Goal: Transaction & Acquisition: Purchase product/service

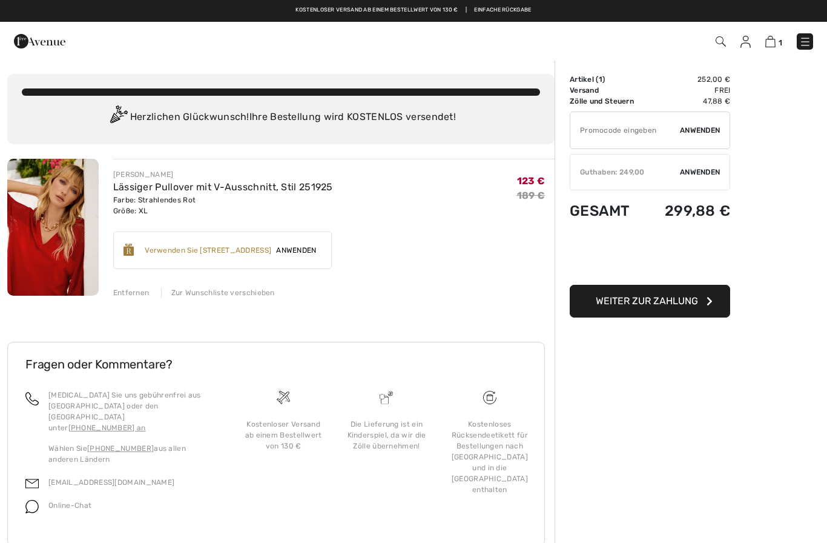
click at [693, 171] on font "Anwenden" at bounding box center [700, 172] width 40 height 8
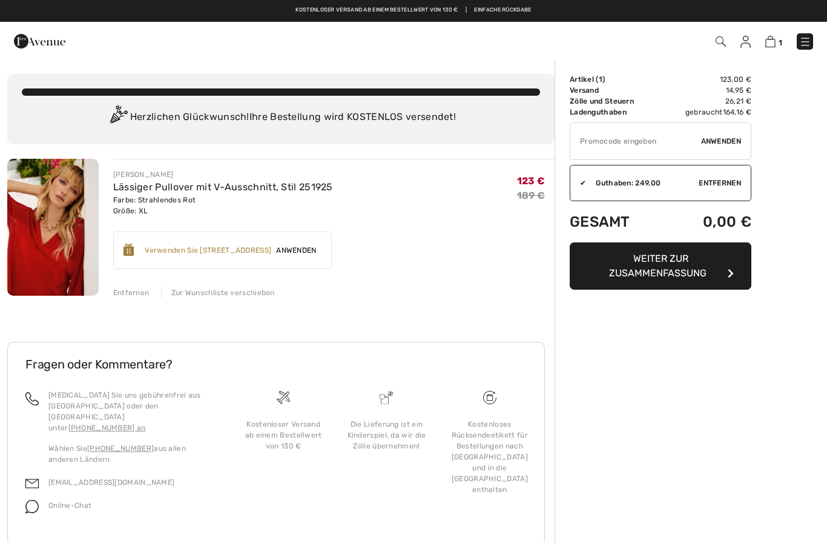
click at [136, 296] on font "Entfernen" at bounding box center [131, 292] width 36 height 8
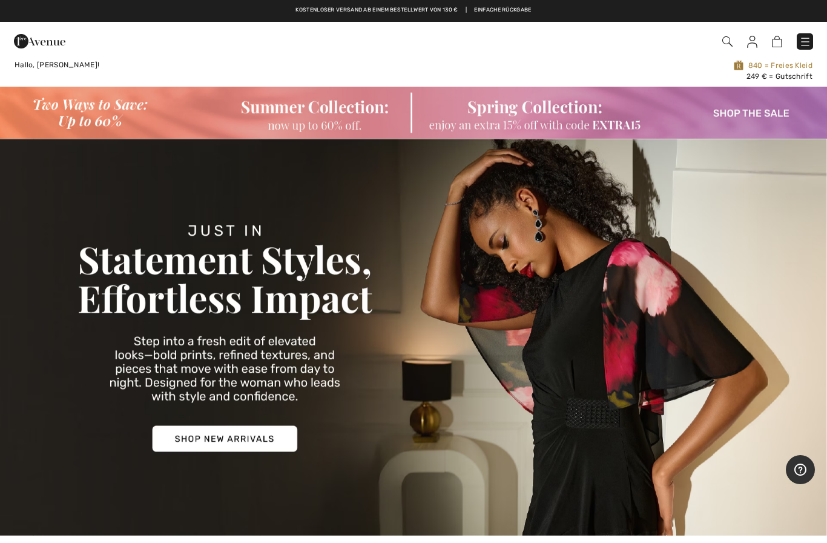
click at [220, 442] on img at bounding box center [413, 337] width 827 height 397
click at [230, 429] on img at bounding box center [413, 337] width 827 height 397
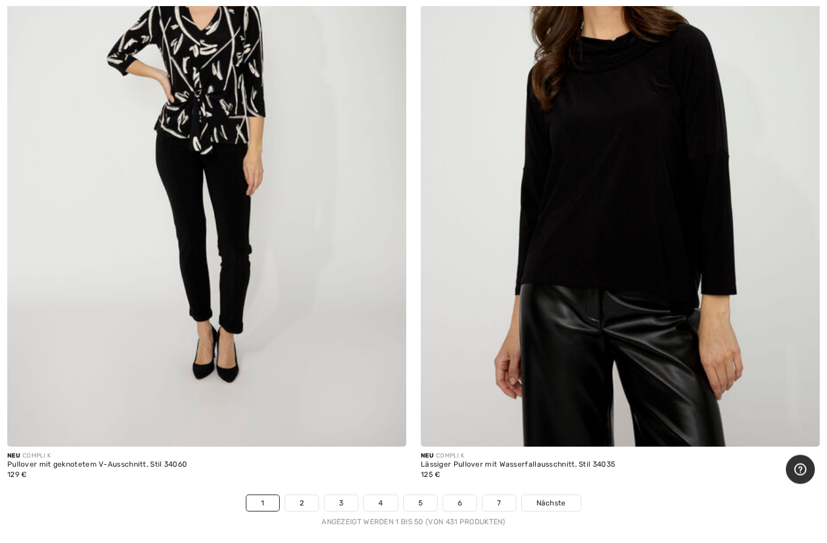
scroll to position [16409, 0]
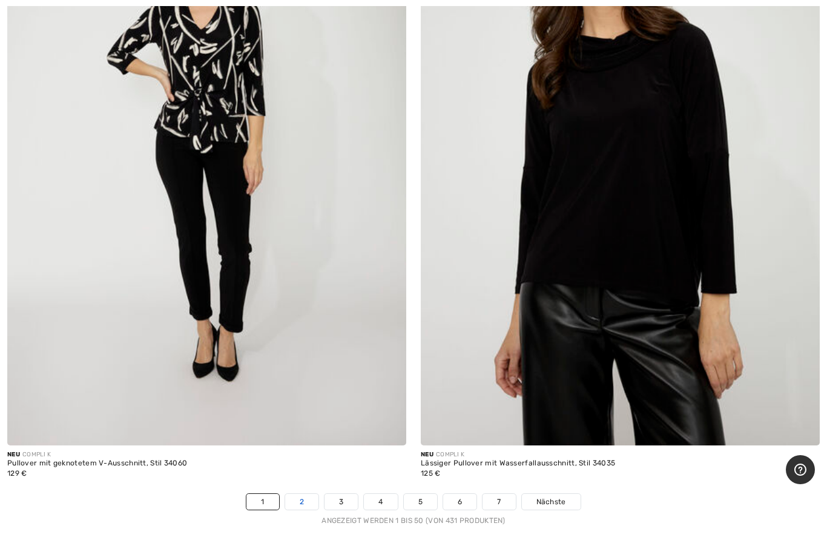
click at [306, 494] on link "2" at bounding box center [301, 502] width 33 height 16
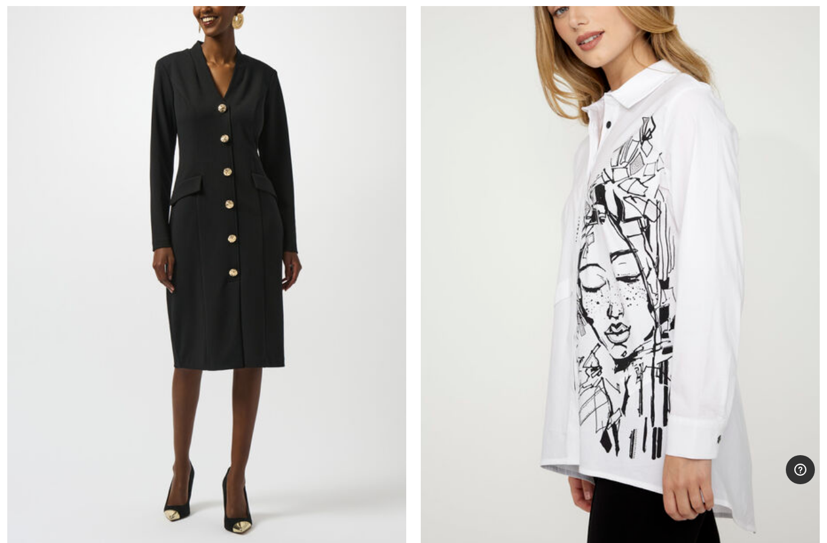
scroll to position [10891, 0]
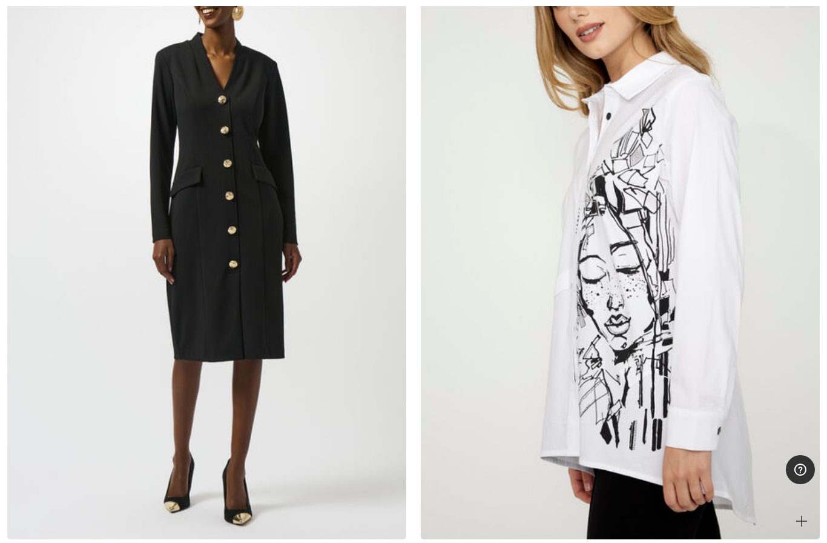
click at [691, 382] on img at bounding box center [620, 239] width 399 height 599
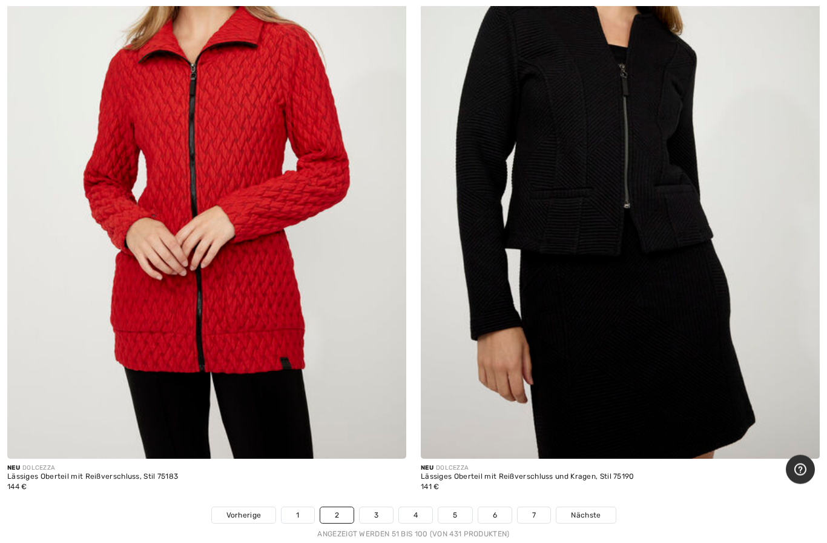
scroll to position [16400, 0]
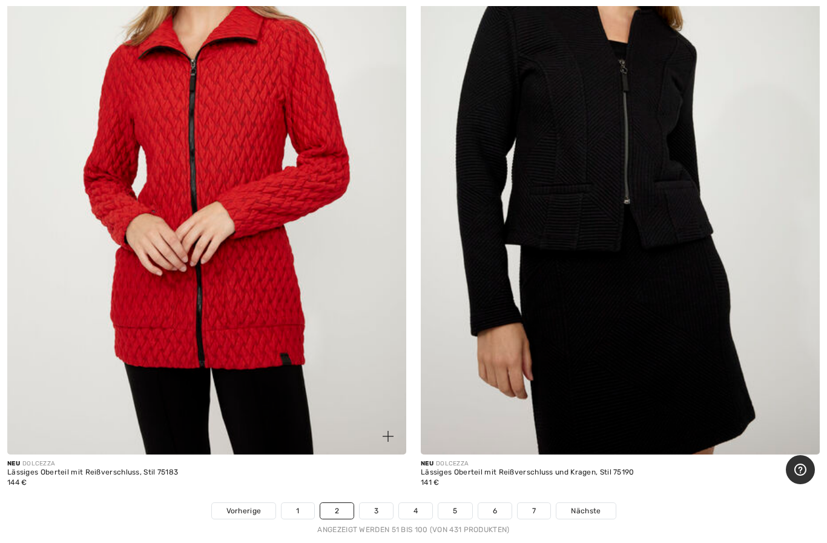
click at [122, 468] on font "Lässiges Oberteil mit Reißverschluss, Stil 75183" at bounding box center [92, 472] width 171 height 8
click at [248, 273] on img at bounding box center [206, 154] width 399 height 599
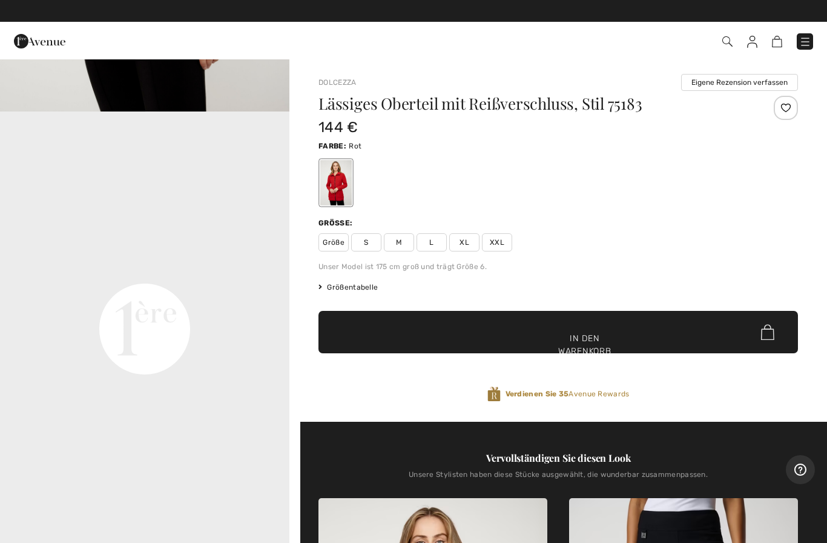
scroll to position [816, 0]
click at [353, 288] on font "Größentabelle" at bounding box center [352, 287] width 51 height 8
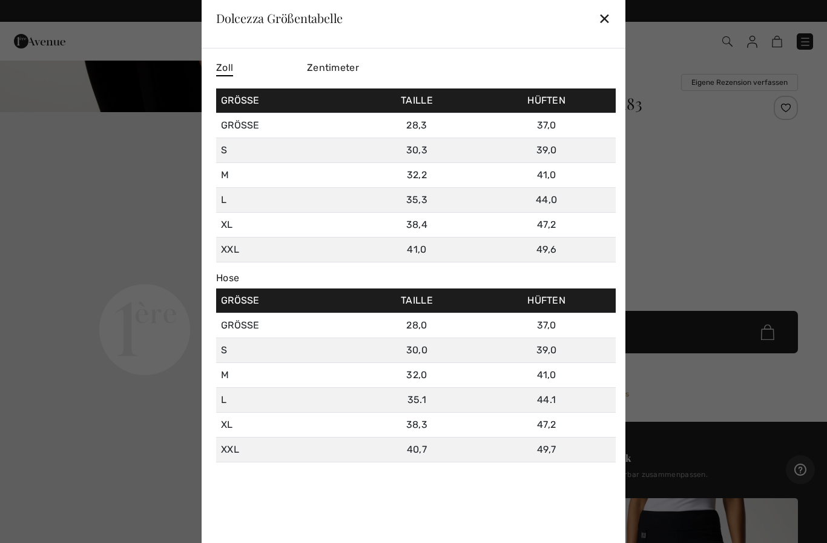
click at [332, 64] on font "Zentimeter" at bounding box center [333, 68] width 52 height 12
click at [608, 21] on font "✕" at bounding box center [604, 19] width 13 height 18
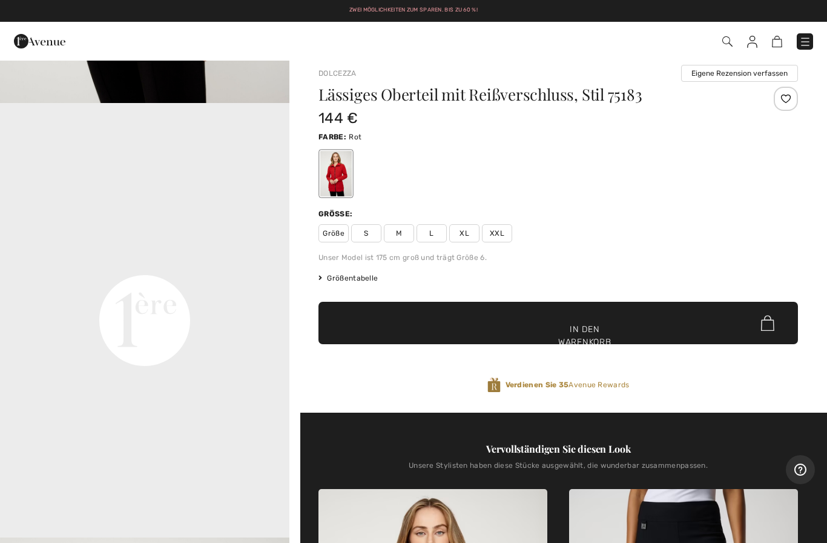
scroll to position [0, 0]
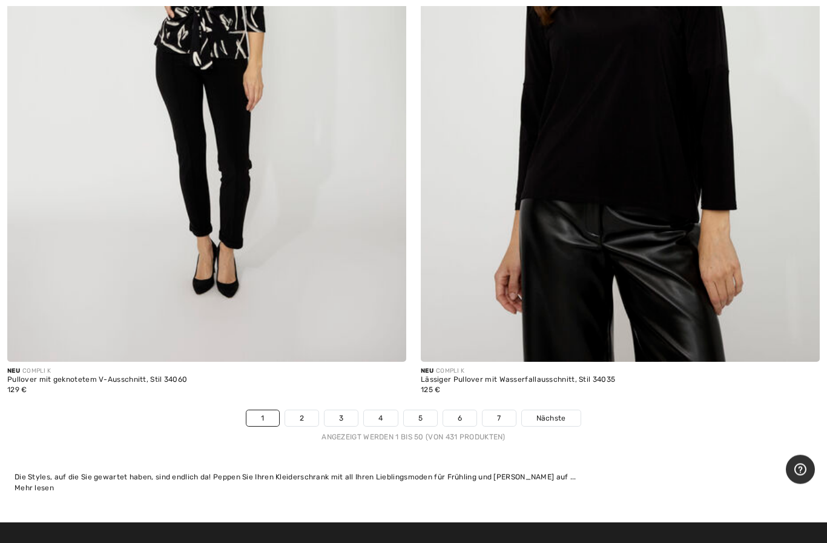
scroll to position [16498, 0]
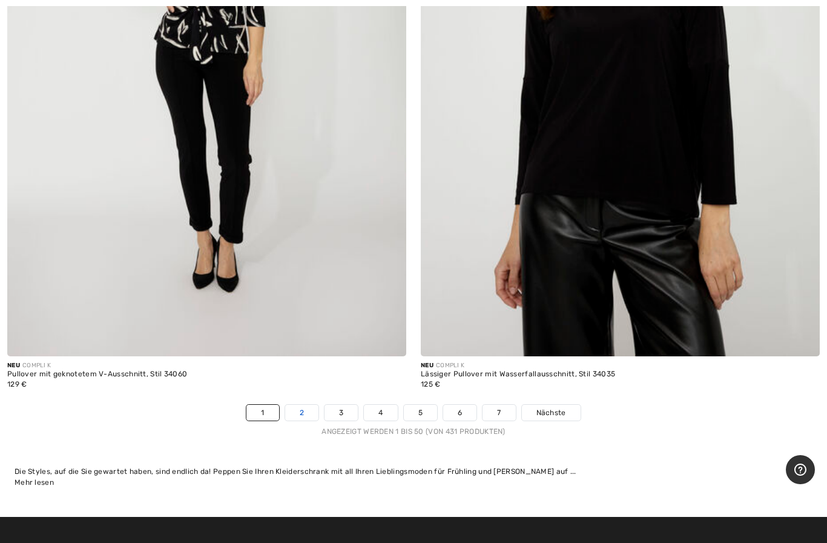
click at [305, 405] on link "2" at bounding box center [301, 413] width 33 height 16
click at [307, 405] on link "2" at bounding box center [301, 413] width 33 height 16
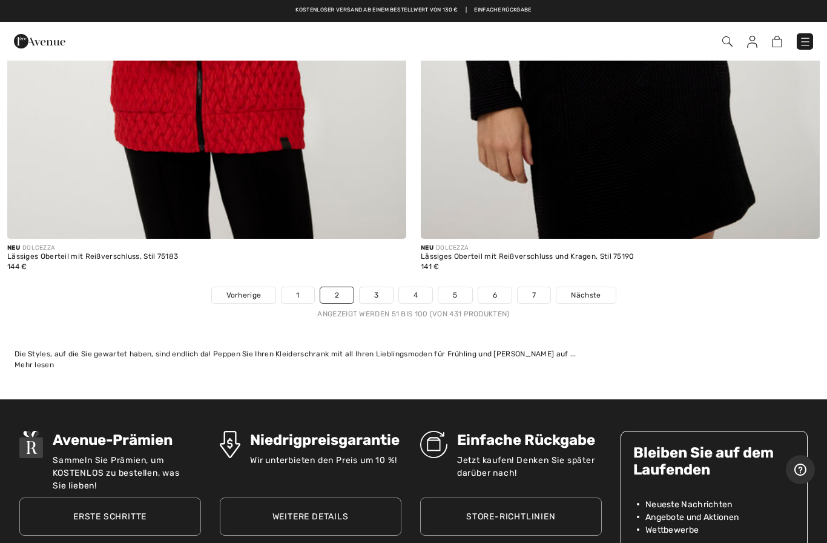
scroll to position [16612, 0]
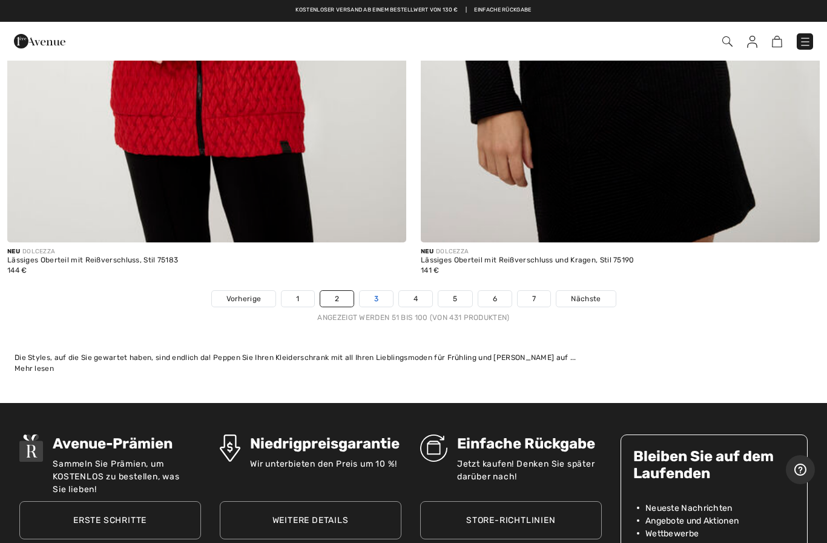
click at [379, 291] on link "3" at bounding box center [376, 299] width 33 height 16
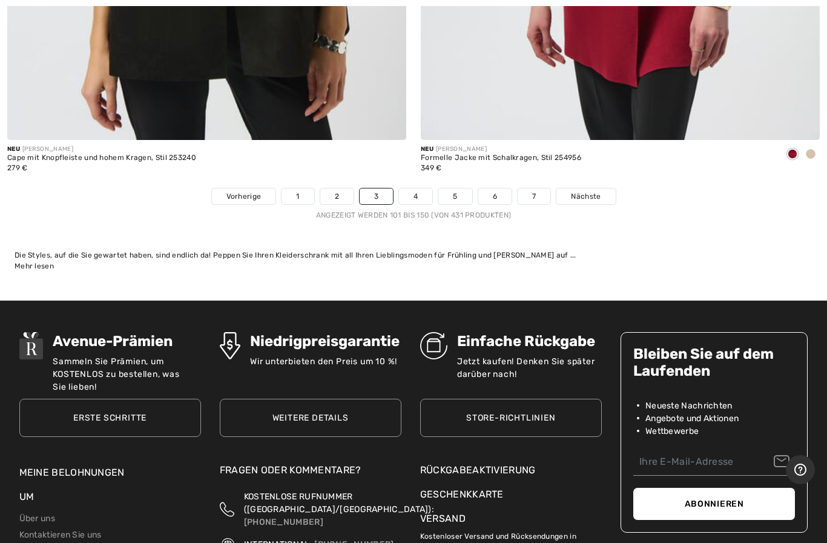
scroll to position [16713, 0]
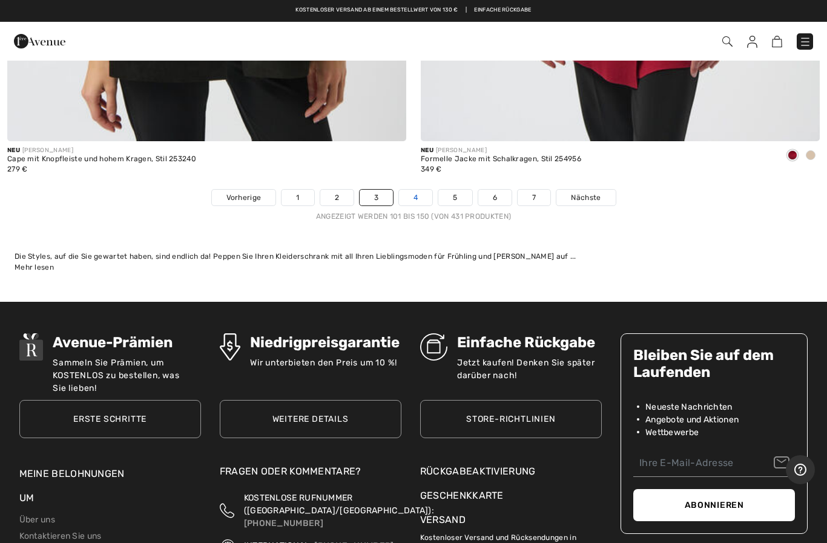
click at [420, 190] on link "4" at bounding box center [415, 198] width 33 height 16
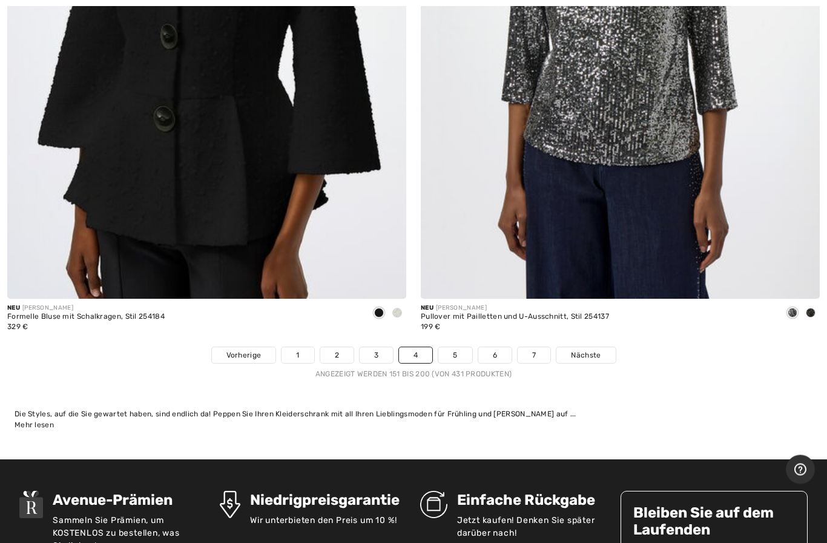
scroll to position [16556, 0]
click at [460, 347] on link "5" at bounding box center [455, 355] width 33 height 16
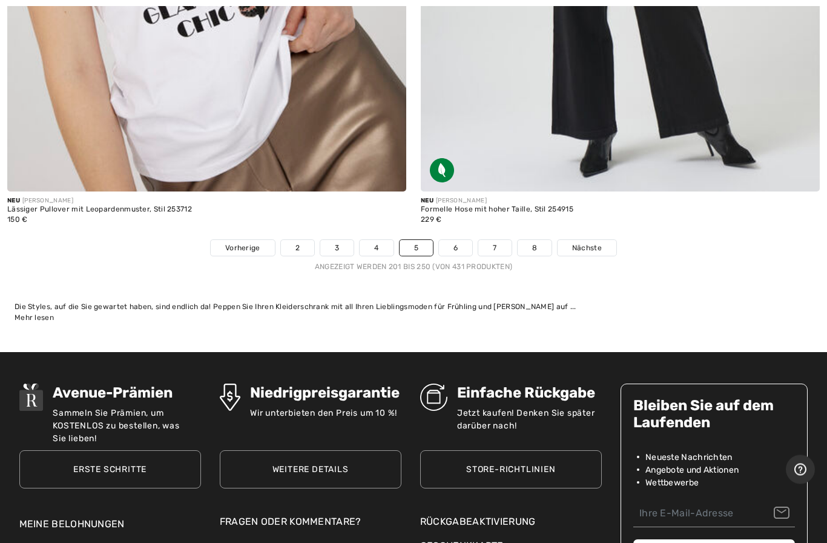
scroll to position [16639, 0]
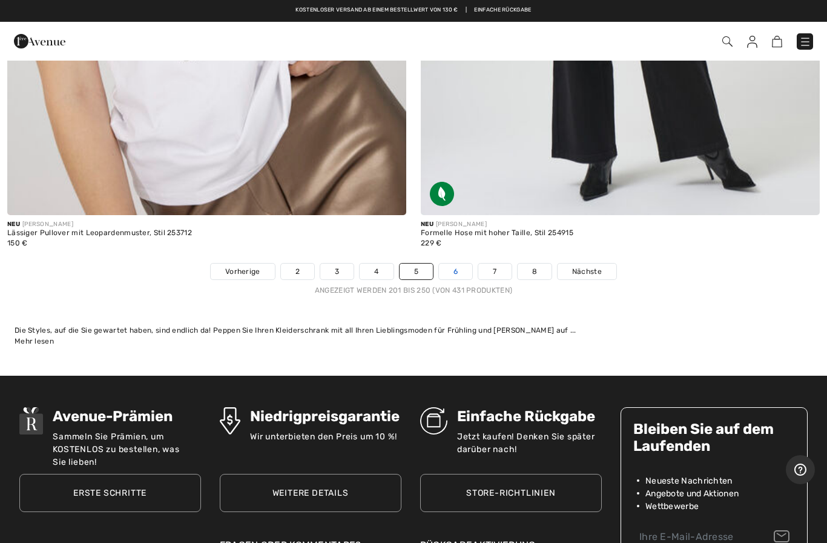
click at [460, 263] on link "6" at bounding box center [455, 271] width 33 height 16
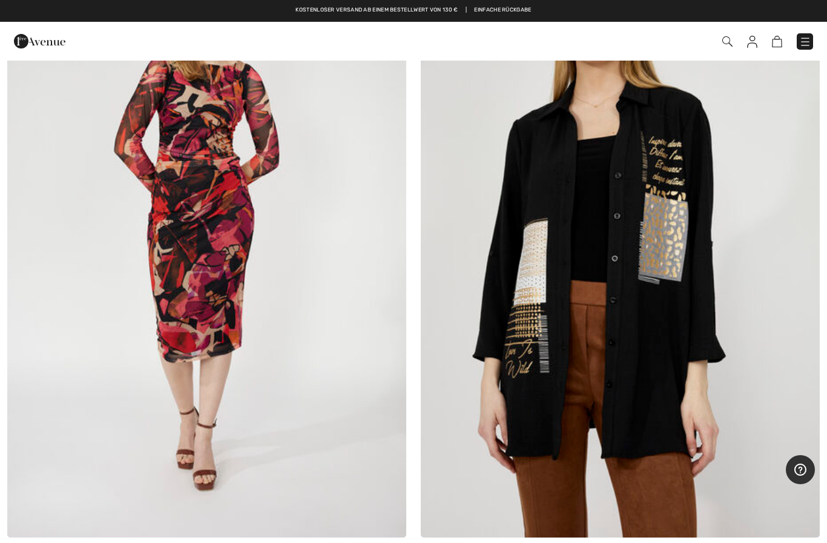
scroll to position [12294, 0]
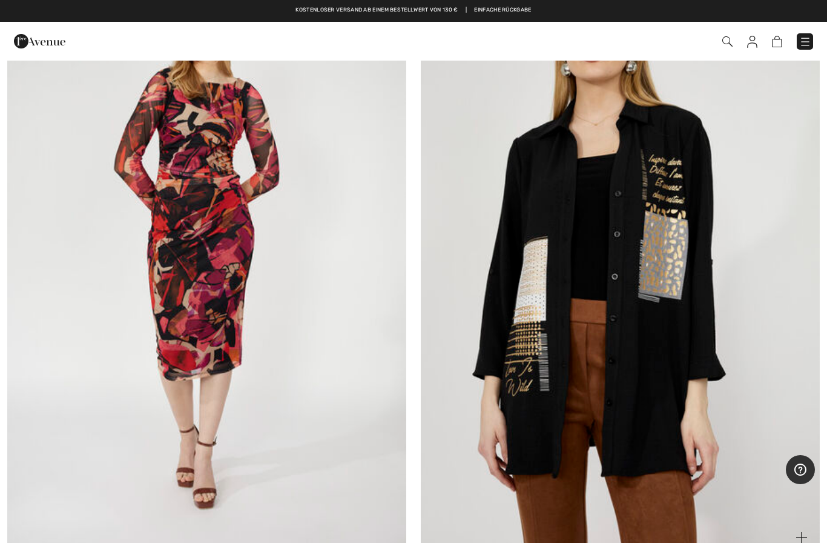
click at [661, 286] on img at bounding box center [620, 255] width 399 height 599
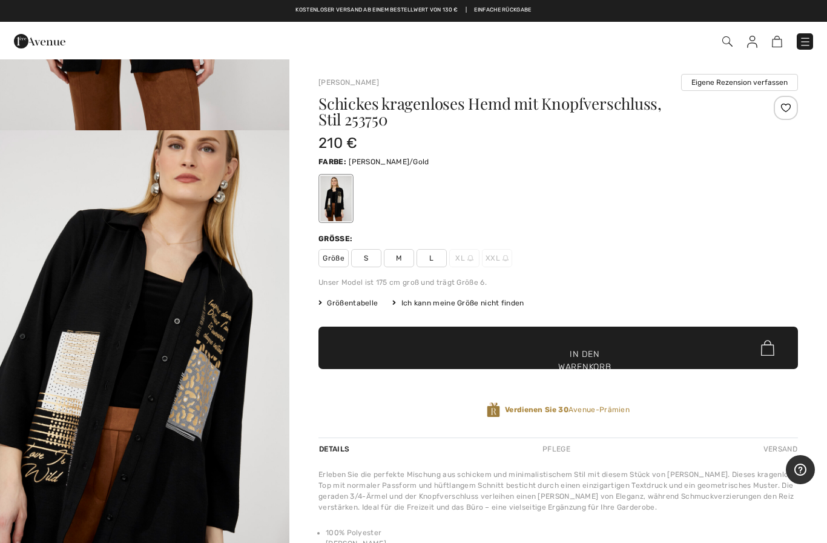
scroll to position [362, 0]
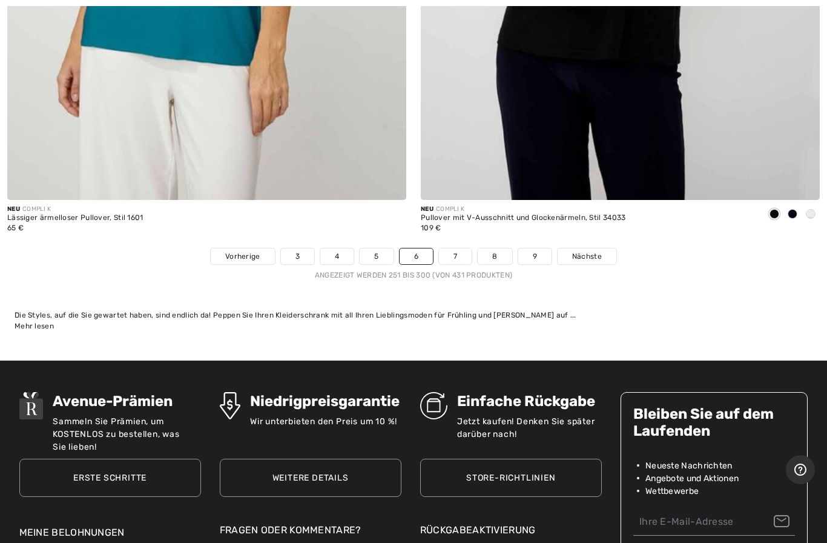
scroll to position [16656, 0]
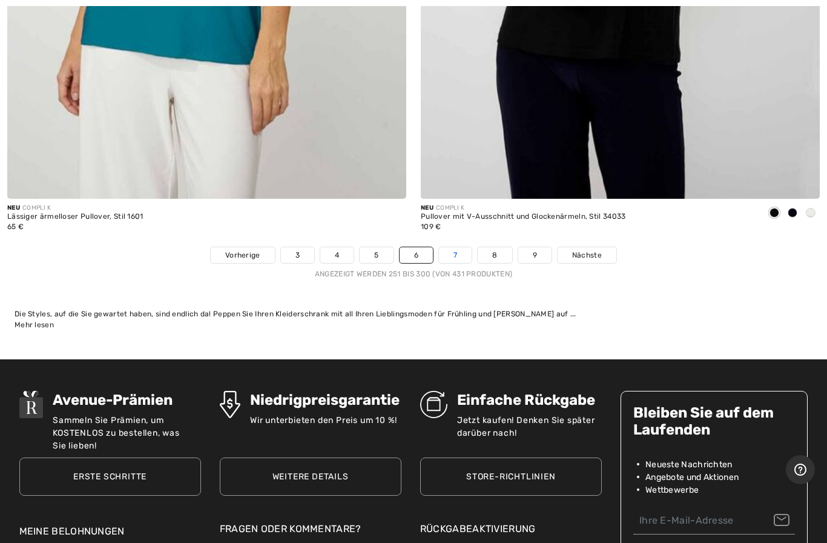
click at [463, 247] on link "7" at bounding box center [455, 255] width 33 height 16
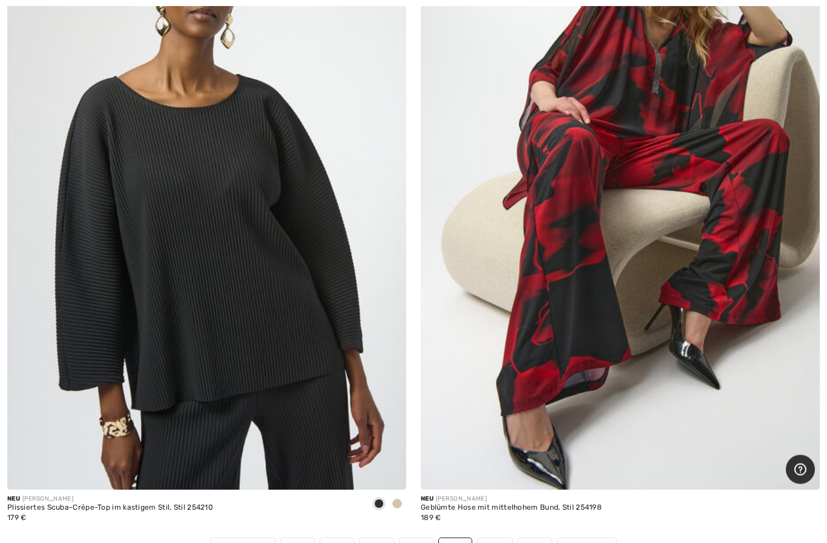
scroll to position [16365, 0]
click at [497, 542] on font "8" at bounding box center [494, 546] width 5 height 8
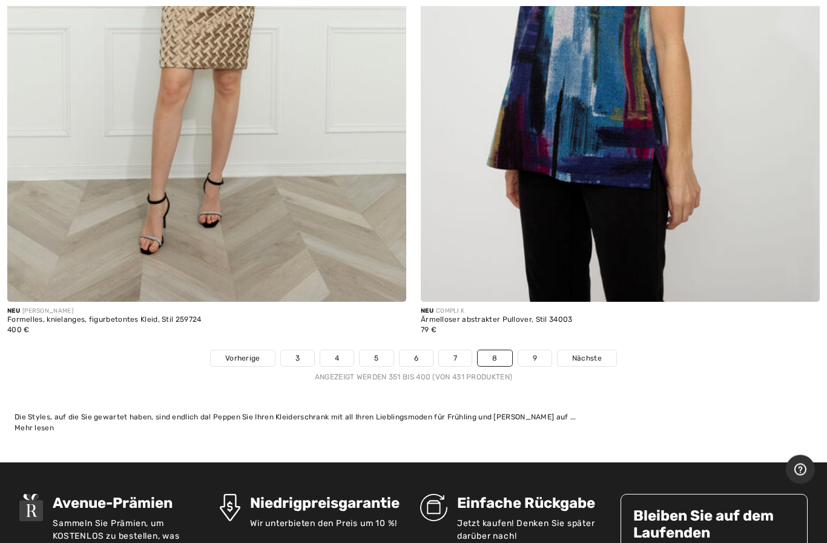
scroll to position [16553, 0]
click at [543, 350] on link "9" at bounding box center [535, 358] width 33 height 16
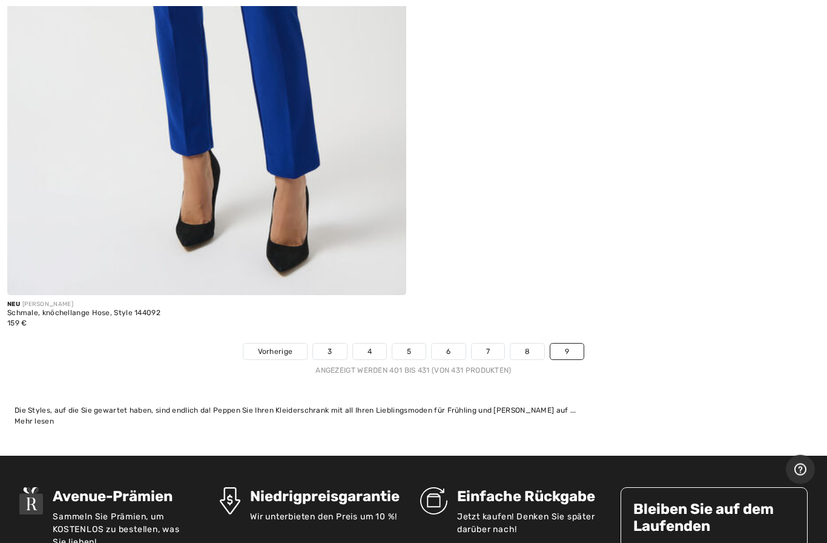
scroll to position [10488, 0]
click at [336, 347] on link "3" at bounding box center [329, 351] width 33 height 16
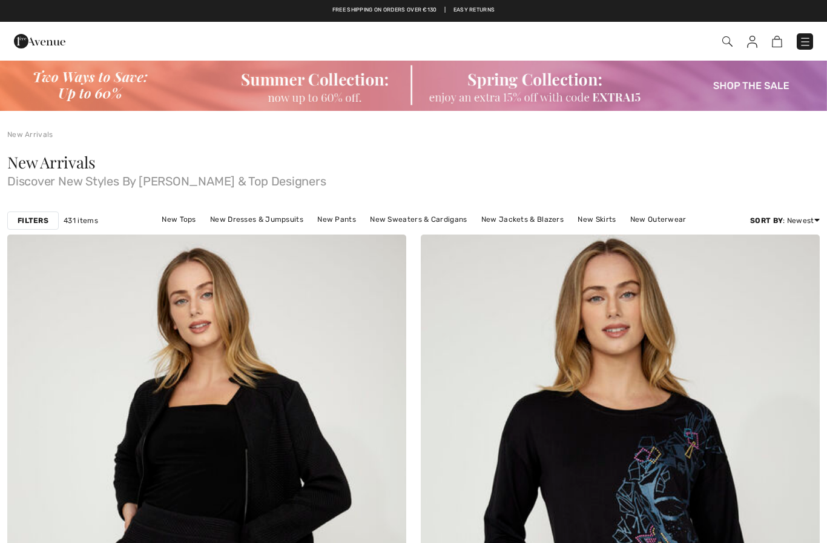
checkbox input "true"
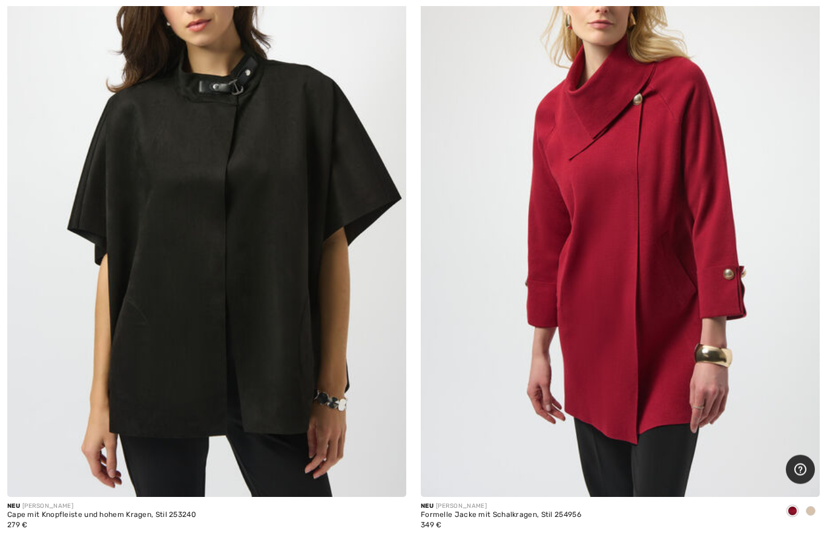
scroll to position [16358, 0]
click at [302, 542] on link "1" at bounding box center [298, 553] width 32 height 16
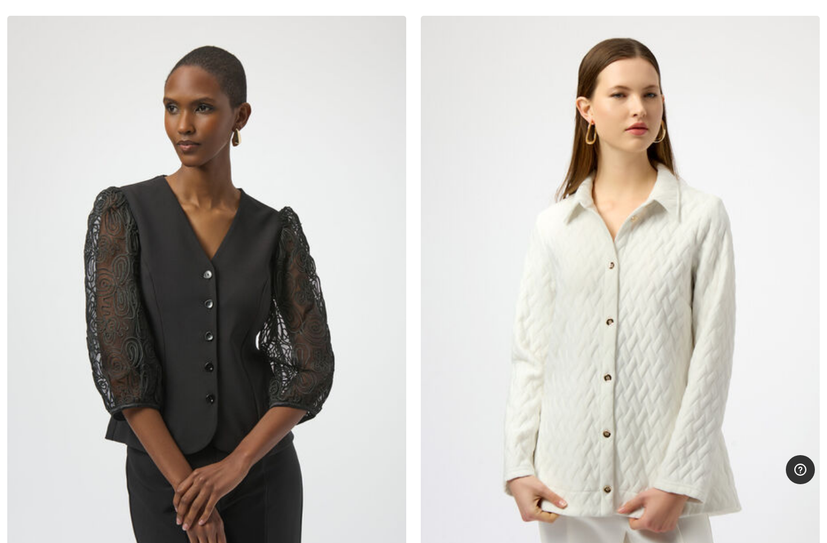
scroll to position [7456, 0]
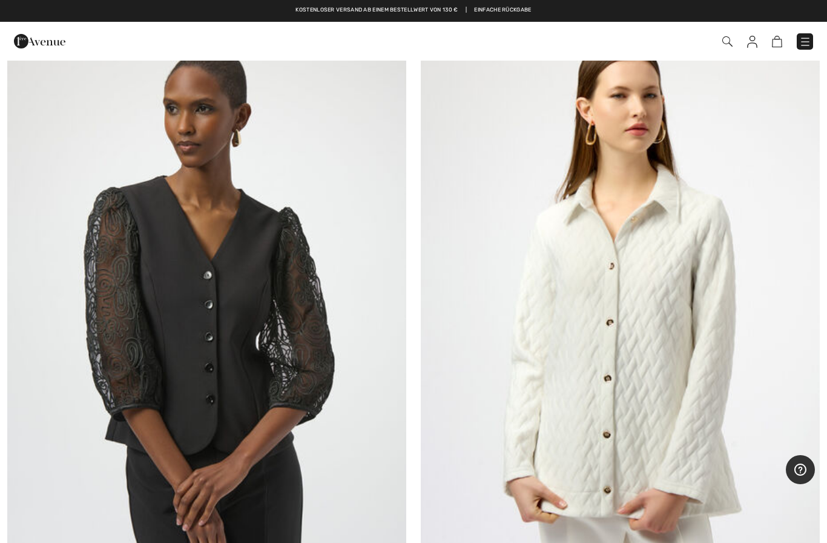
click at [655, 358] on img at bounding box center [620, 315] width 399 height 599
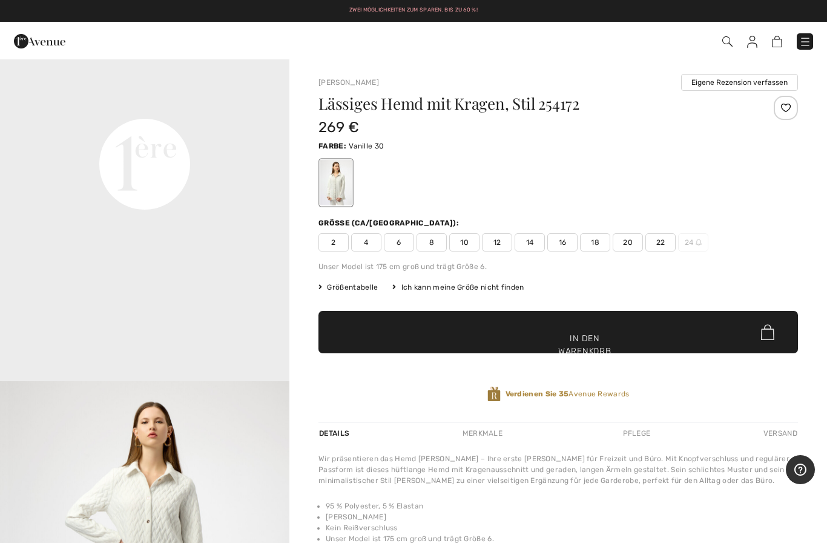
scroll to position [981, 0]
click at [357, 285] on font "Größentabelle" at bounding box center [352, 287] width 51 height 8
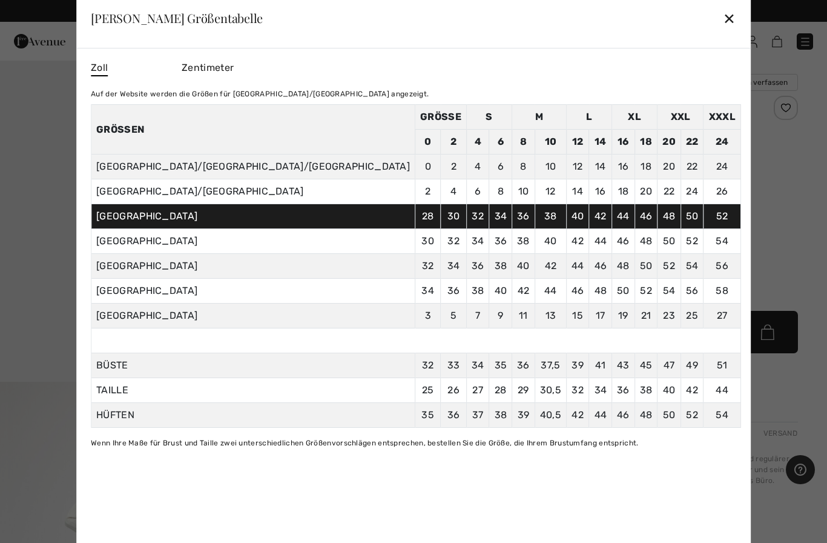
click at [234, 62] on font "Zentimeter" at bounding box center [208, 68] width 52 height 12
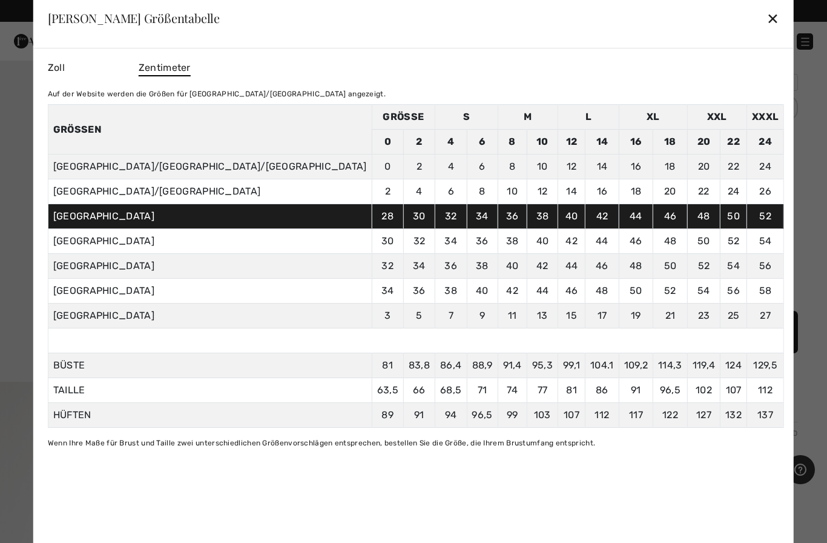
click at [767, 14] on font "✕" at bounding box center [773, 19] width 13 height 18
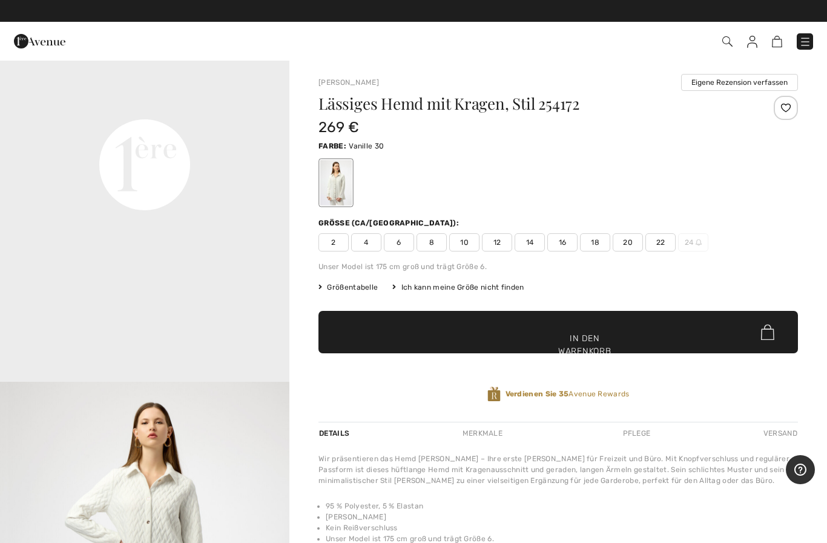
click at [631, 238] on font "20" at bounding box center [628, 242] width 10 height 8
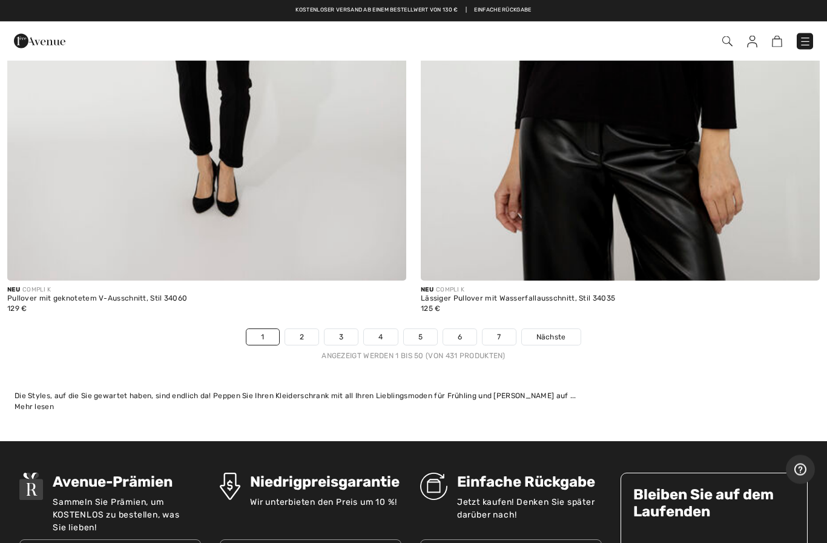
scroll to position [16566, 0]
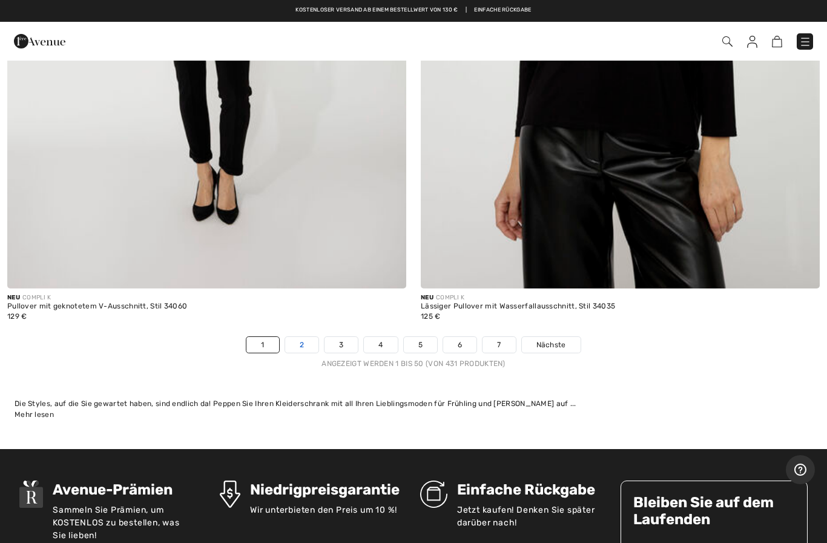
click at [306, 337] on link "2" at bounding box center [301, 345] width 33 height 16
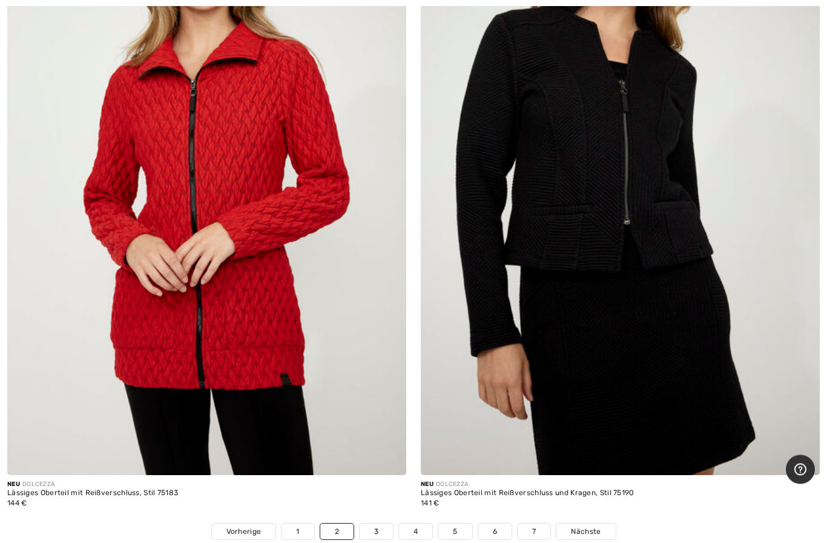
scroll to position [16380, 0]
click at [233, 330] on img at bounding box center [206, 174] width 399 height 599
click at [114, 488] on font "Lässiges Oberteil mit Reißverschluss, Stil 75183" at bounding box center [92, 492] width 171 height 8
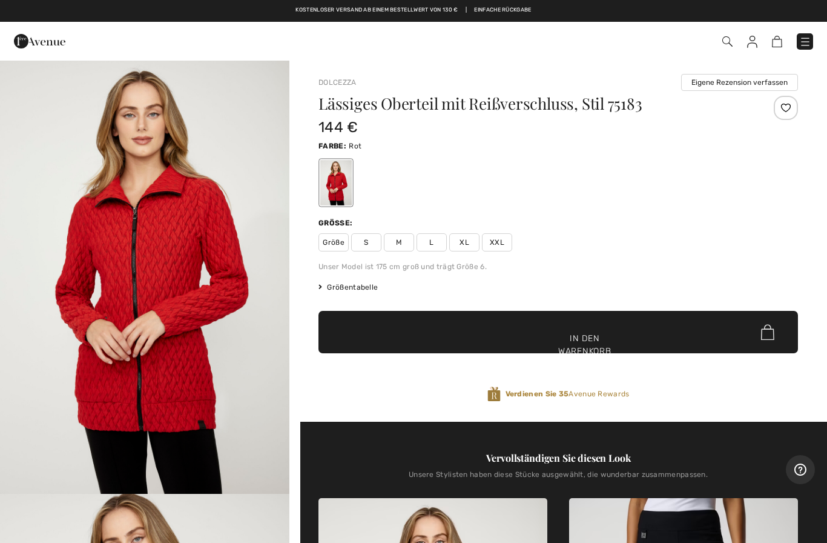
click at [339, 286] on font "Größentabelle" at bounding box center [352, 287] width 51 height 8
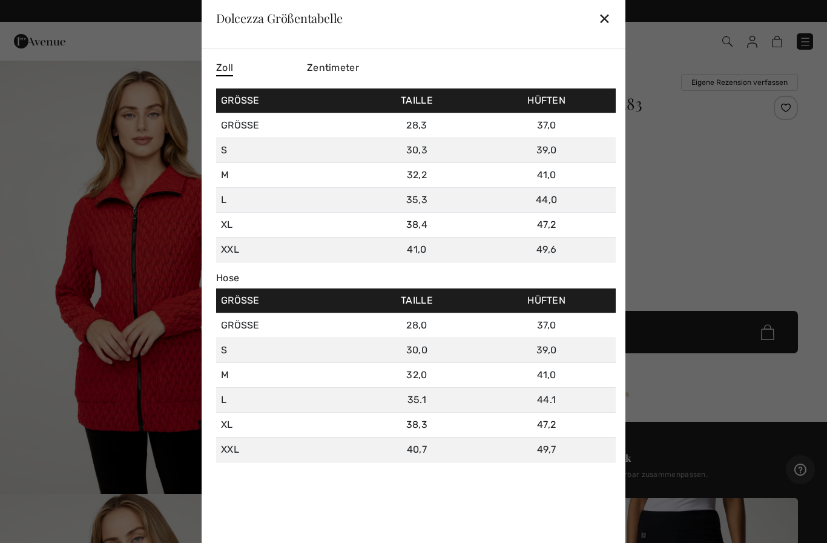
click at [328, 65] on font "Zentimeter" at bounding box center [333, 68] width 52 height 12
click at [606, 15] on font "✕" at bounding box center [604, 19] width 13 height 18
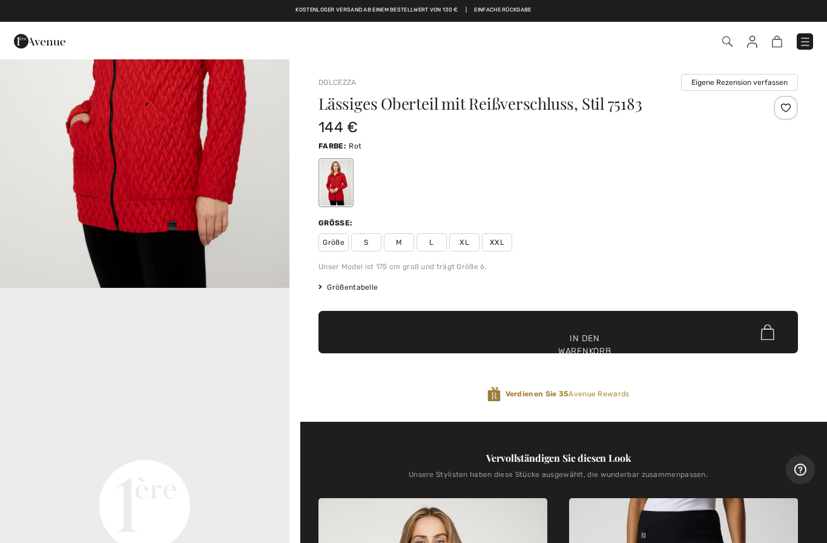
scroll to position [640, 0]
click at [499, 239] on font "XXL" at bounding box center [497, 242] width 15 height 8
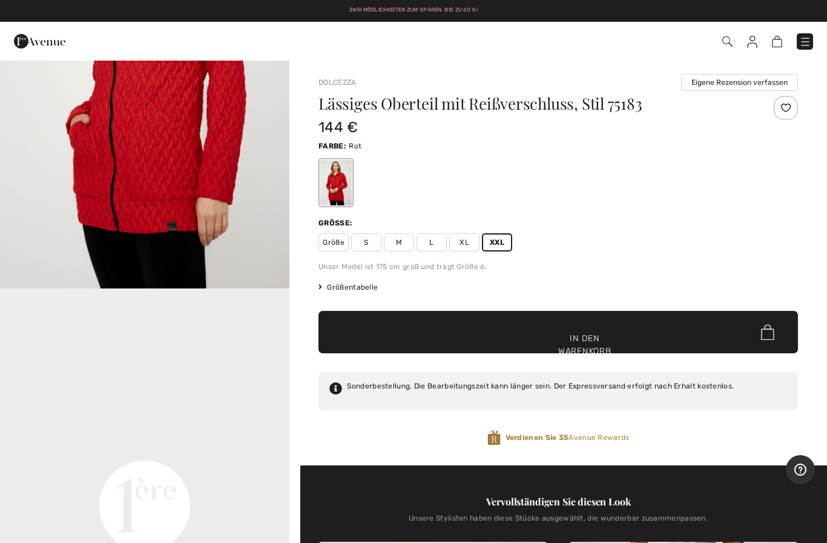
click at [589, 336] on font "In den Warenkorb" at bounding box center [584, 344] width 53 height 25
click at [776, 44] on img at bounding box center [771, 42] width 10 height 12
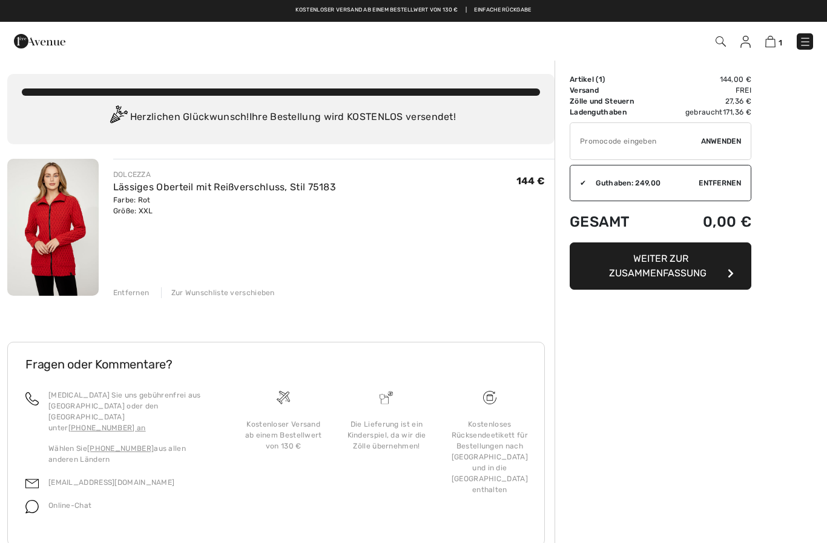
click at [713, 262] on button "Weiter zur Zusammenfassung" at bounding box center [661, 265] width 182 height 47
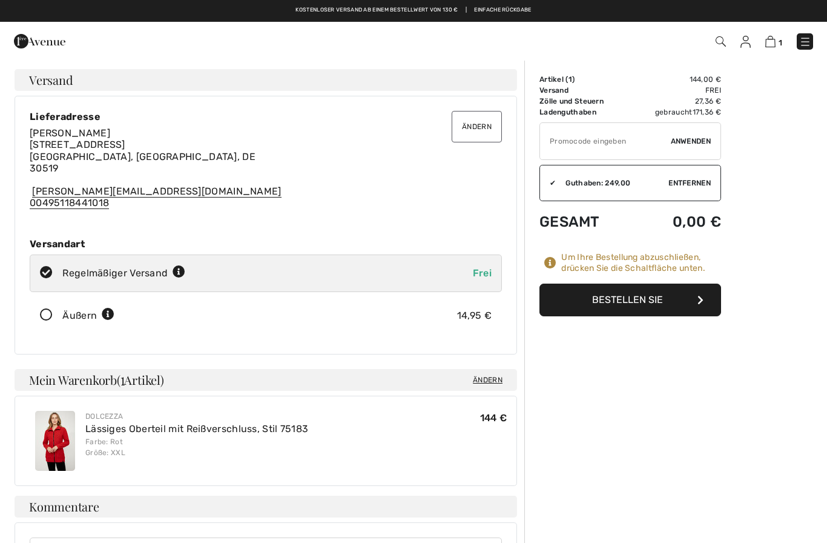
click at [474, 122] on font "Ändern" at bounding box center [477, 126] width 30 height 8
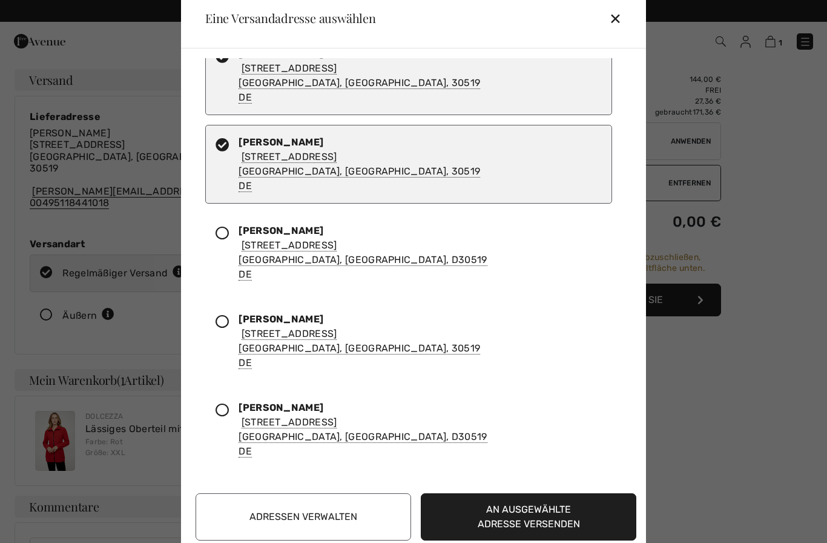
scroll to position [31, 0]
click at [304, 513] on font "Adressen verwalten" at bounding box center [304, 517] width 108 height 12
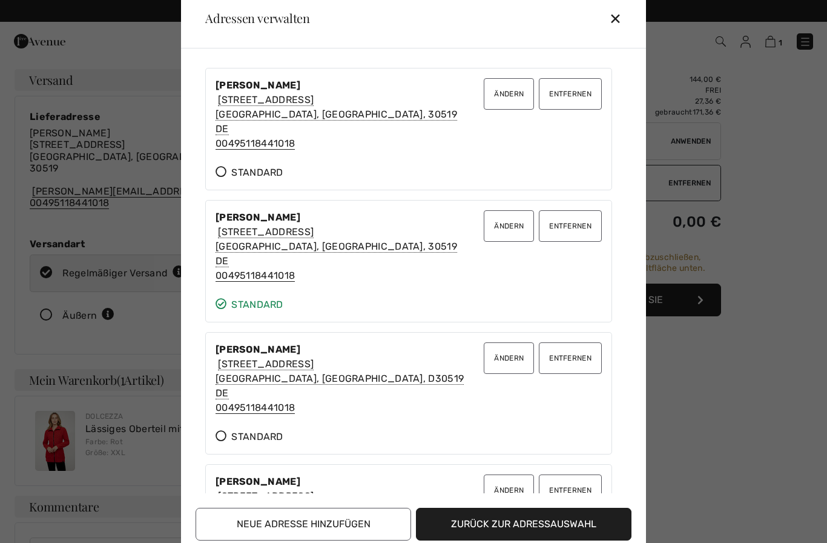
click at [268, 145] on font "00495118441018" at bounding box center [255, 143] width 79 height 12
click at [500, 96] on font "Ändern" at bounding box center [509, 94] width 30 height 8
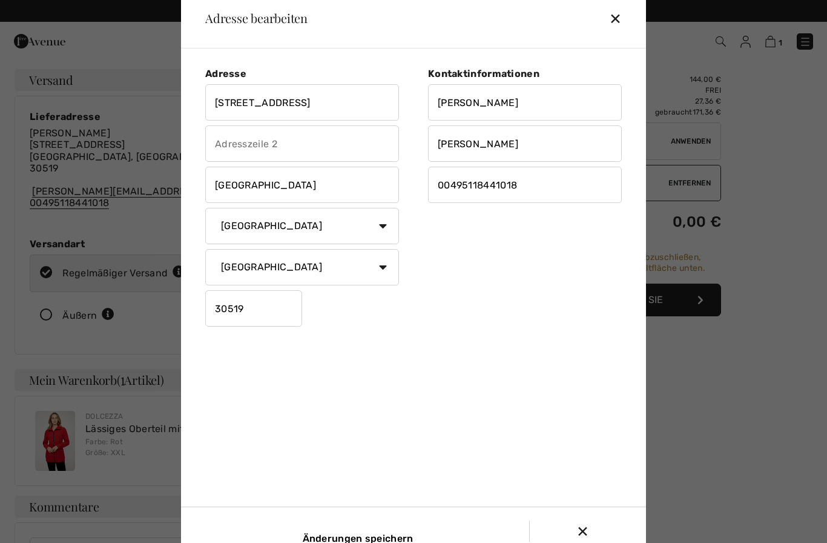
click at [522, 184] on input "00495118441018" at bounding box center [525, 185] width 194 height 36
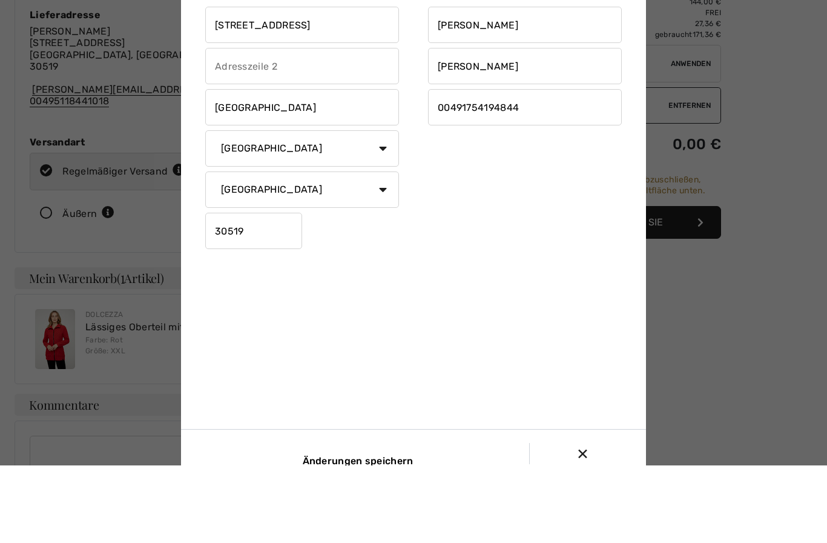
scroll to position [29, 0]
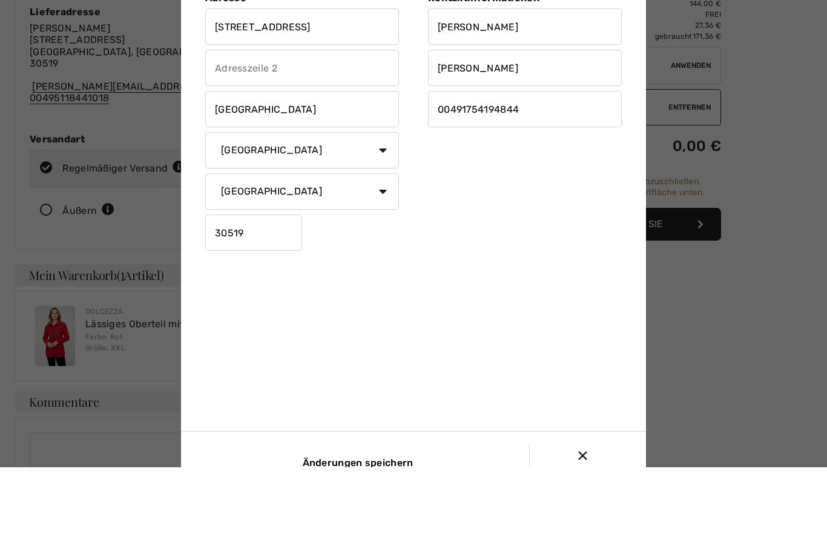
type input "00491754194844"
click at [360, 520] on input "Änderungen speichern" at bounding box center [356, 538] width 124 height 36
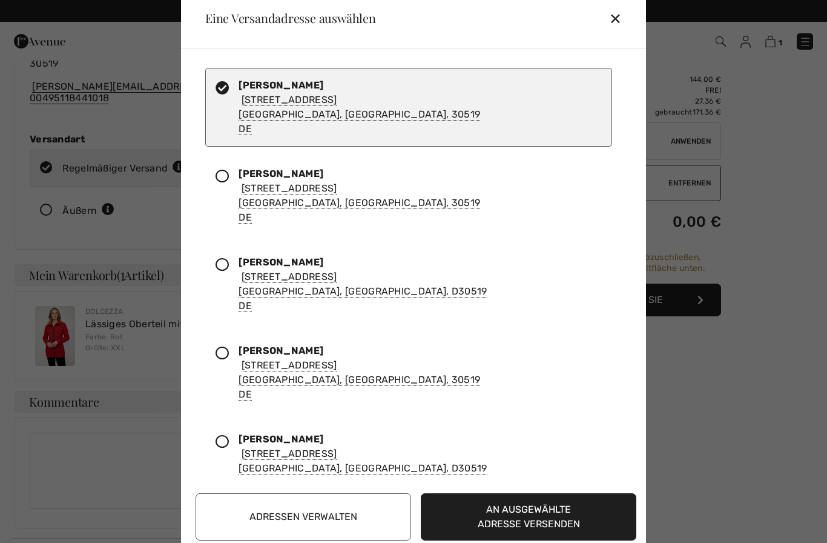
click at [542, 540] on button "An ausgewählte Adresse versenden" at bounding box center [529, 516] width 216 height 47
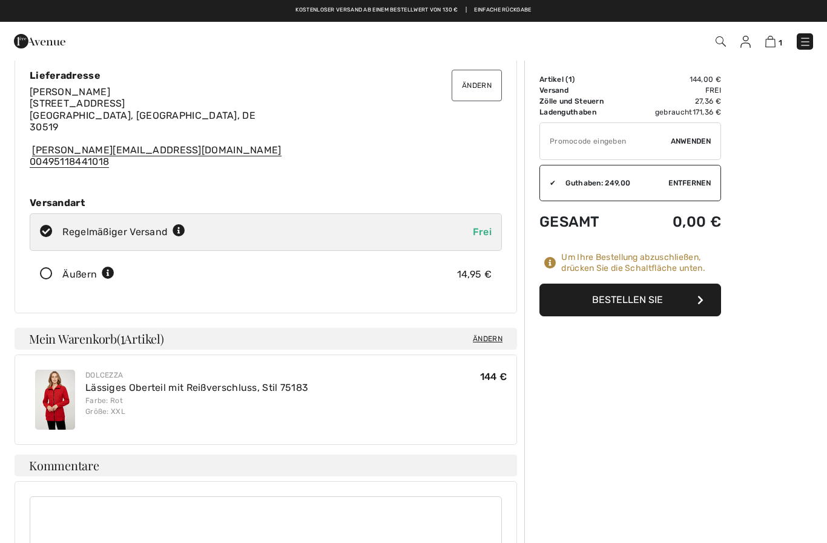
scroll to position [0, 0]
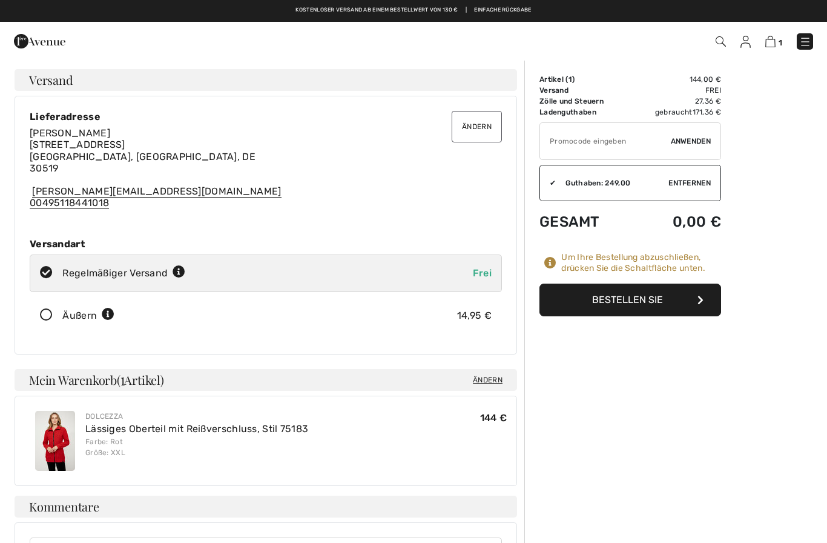
click at [471, 132] on button "Ändern" at bounding box center [477, 126] width 50 height 31
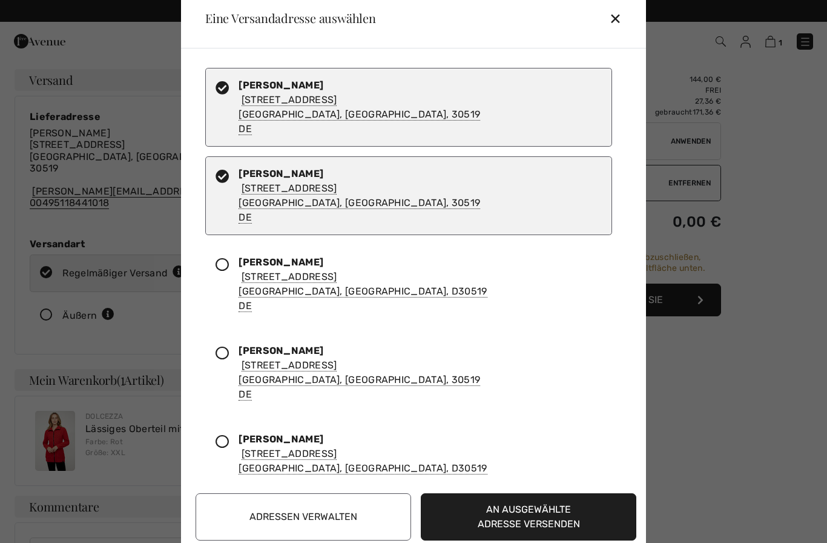
click at [220, 177] on icon at bounding box center [222, 176] width 13 height 13
click at [325, 511] on font "Adressen verwalten" at bounding box center [304, 517] width 108 height 12
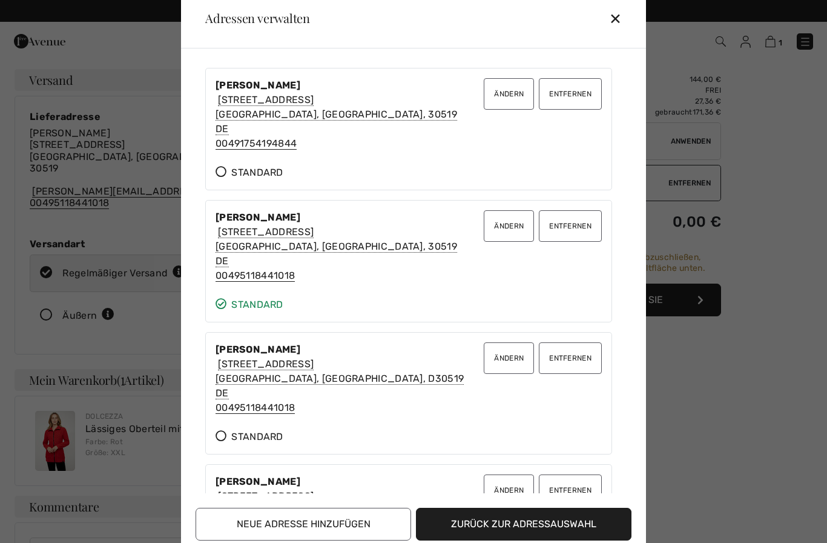
click at [225, 172] on icon at bounding box center [221, 171] width 11 height 11
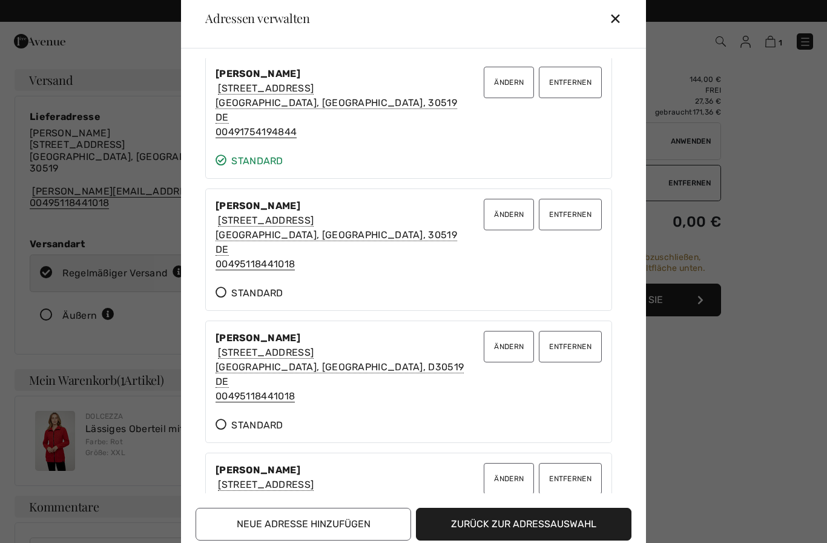
scroll to position [3, 0]
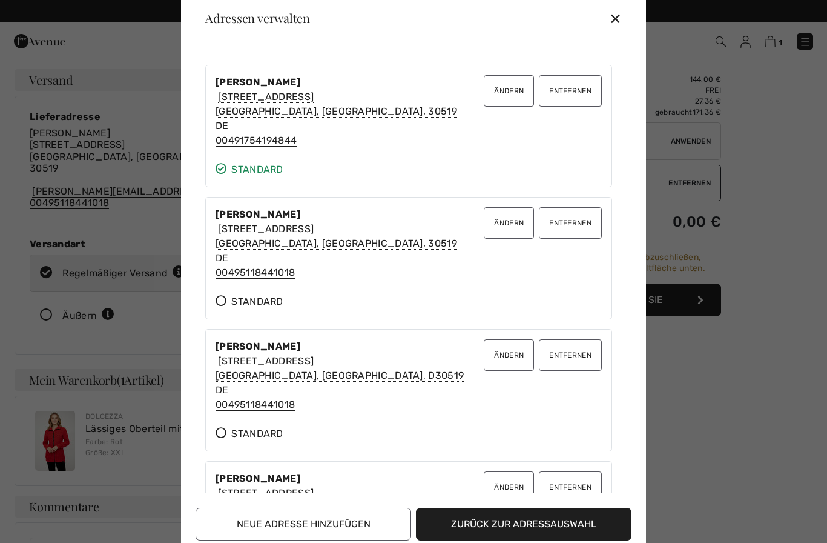
click at [509, 520] on font "Zurück zur Adressauswahl" at bounding box center [523, 524] width 145 height 12
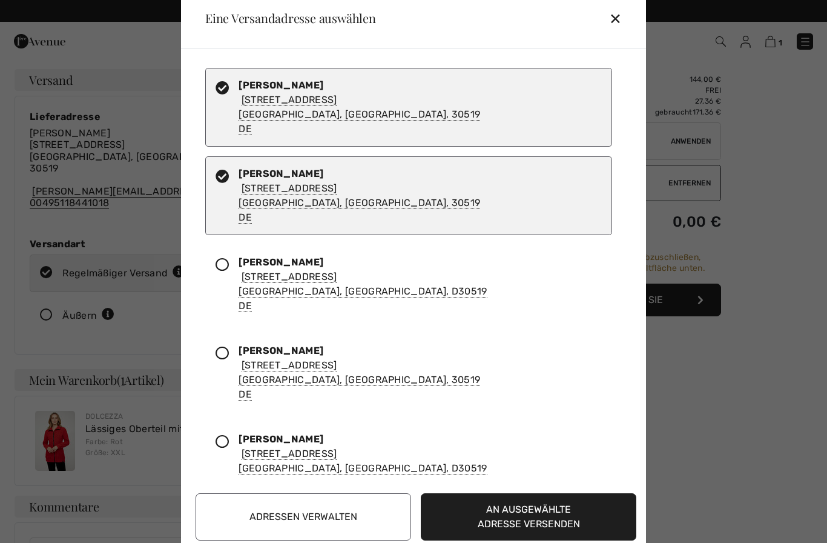
click at [617, 16] on font "✕" at bounding box center [615, 19] width 13 height 18
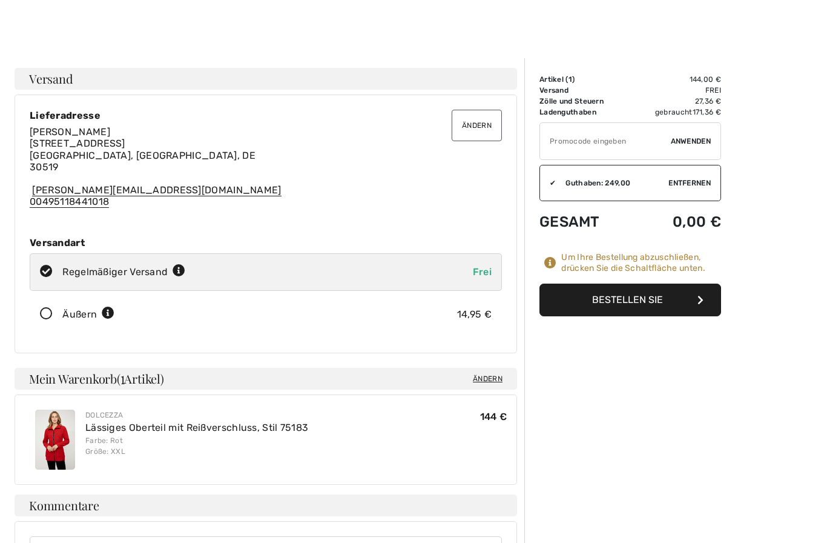
scroll to position [22, 0]
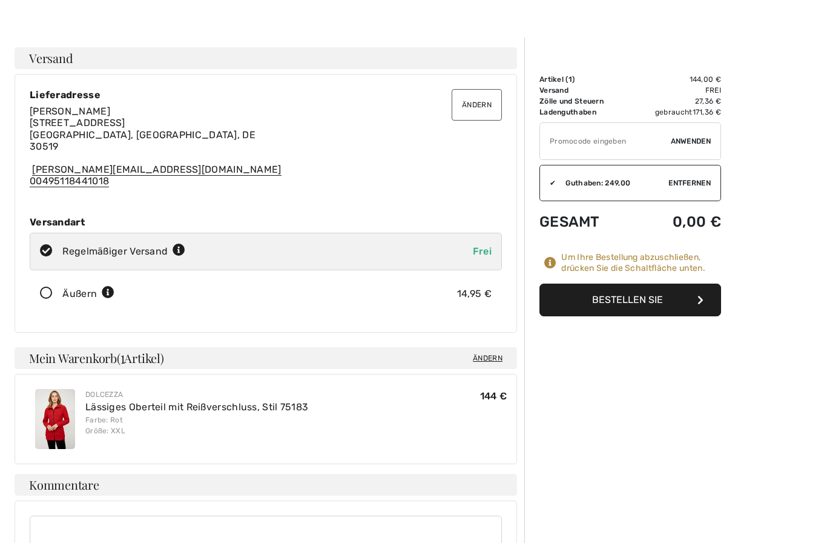
click at [472, 101] on font "Ändern" at bounding box center [477, 105] width 30 height 8
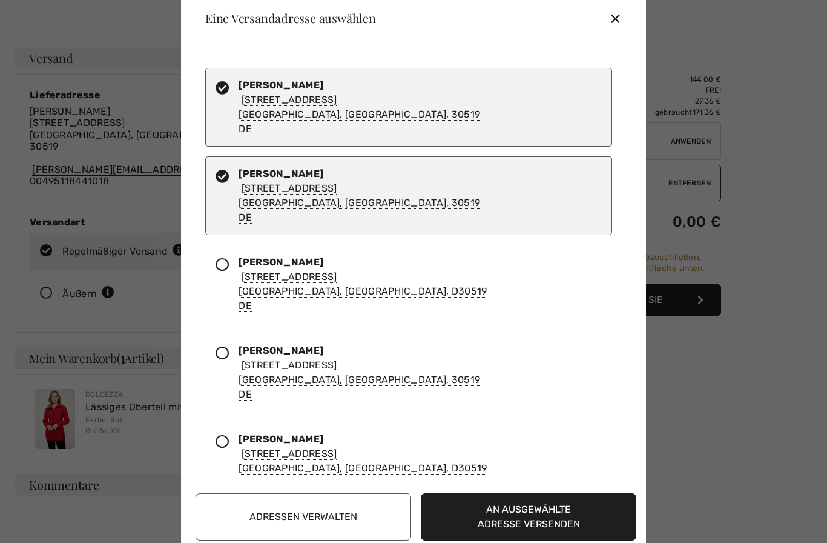
click at [226, 179] on icon at bounding box center [222, 176] width 13 height 13
click at [234, 181] on div at bounding box center [227, 196] width 23 height 58
click at [230, 177] on div at bounding box center [227, 196] width 23 height 58
click at [263, 110] on font "Hannover, NDS, 30519" at bounding box center [360, 114] width 242 height 12
click at [294, 505] on button "Adressen verwalten" at bounding box center [304, 516] width 216 height 47
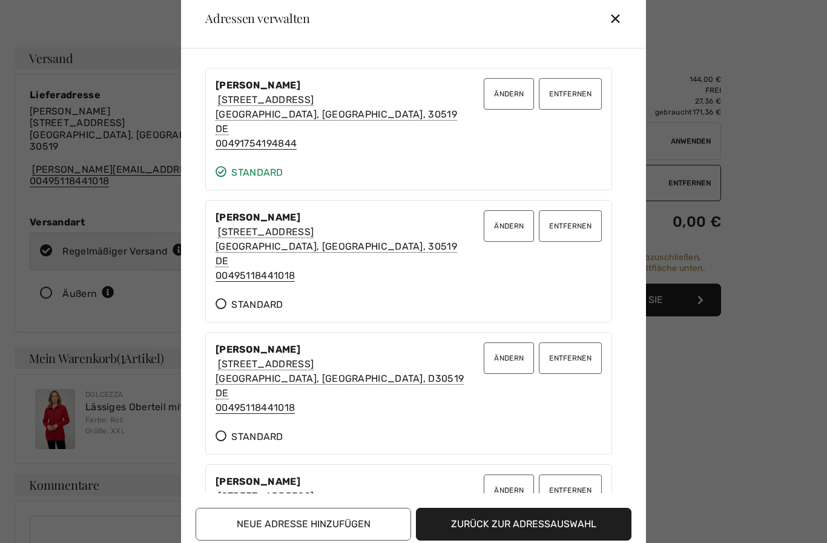
click at [509, 97] on font "Ändern" at bounding box center [509, 94] width 30 height 8
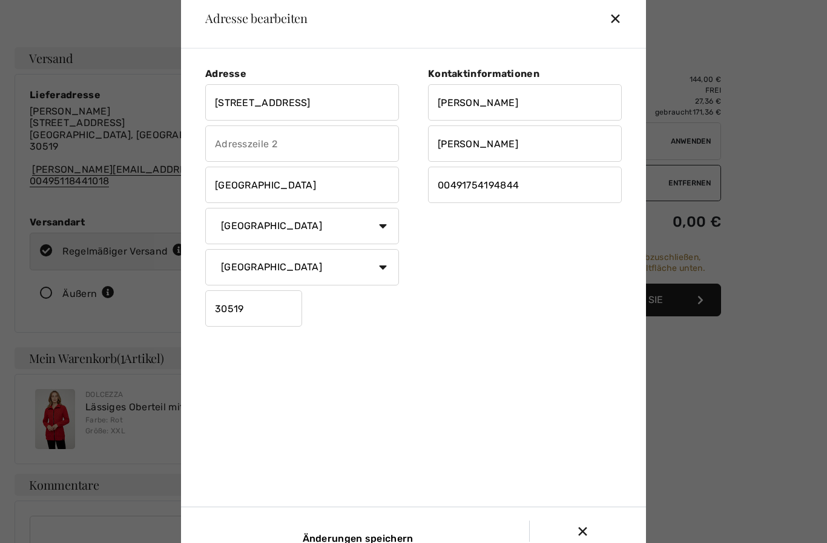
click at [286, 525] on div "Änderungen speichern" at bounding box center [355, 530] width 349 height 21
click at [357, 534] on input "Änderungen speichern" at bounding box center [356, 538] width 124 height 36
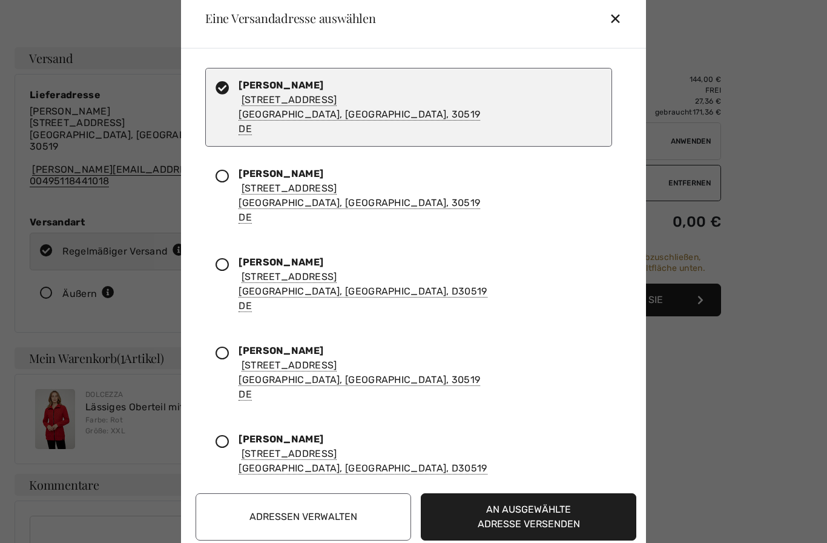
click at [519, 510] on font "An ausgewählte Adresse versenden" at bounding box center [529, 516] width 102 height 26
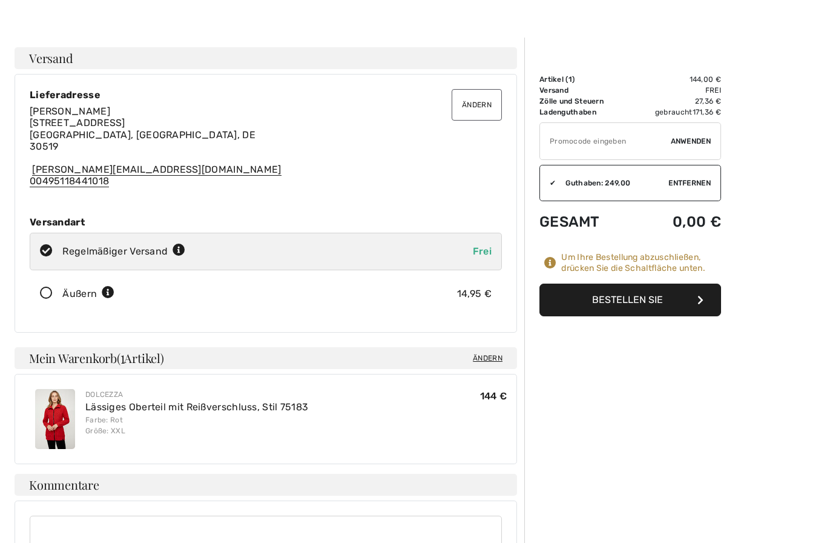
click at [113, 293] on icon at bounding box center [108, 293] width 13 height 13
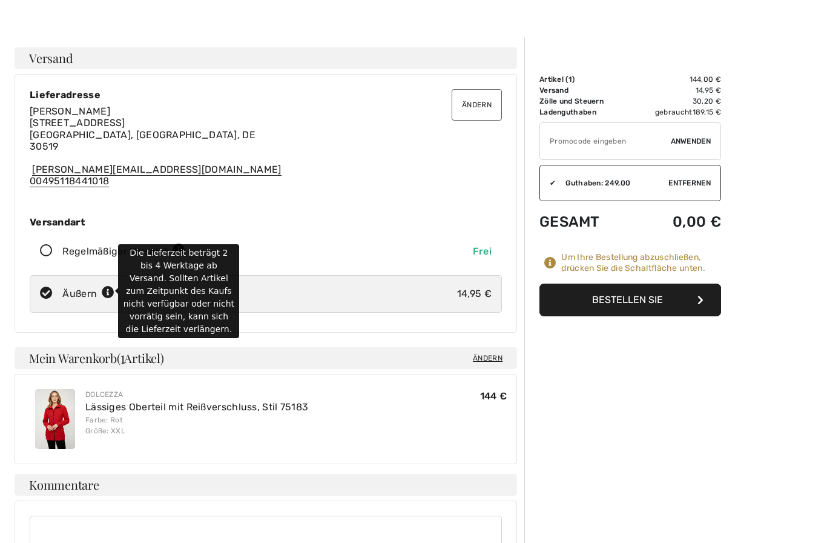
click at [366, 415] on div "Dolcezza Lässiges Oberteil mit Reißverschluss, Stil 75183 Farbe: Rot Größe: XXL…" at bounding box center [266, 418] width 482 height 79
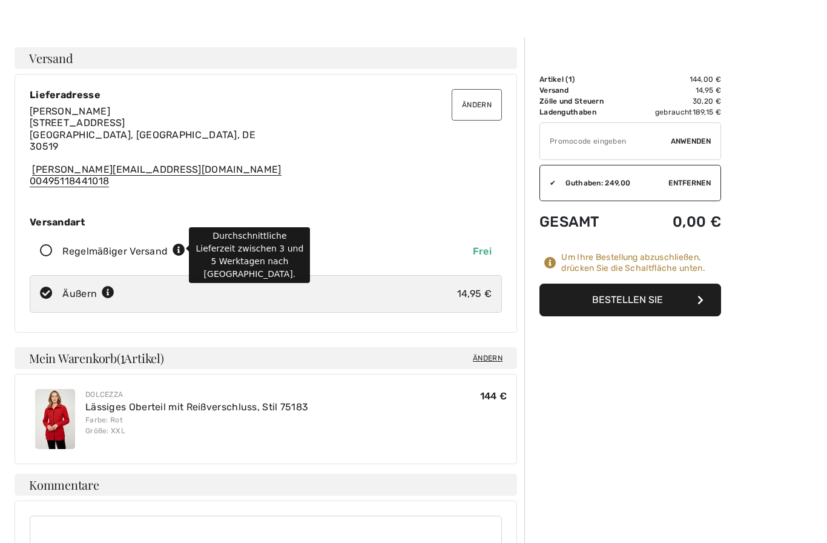
click at [184, 244] on icon at bounding box center [179, 250] width 13 height 13
radio input "true"
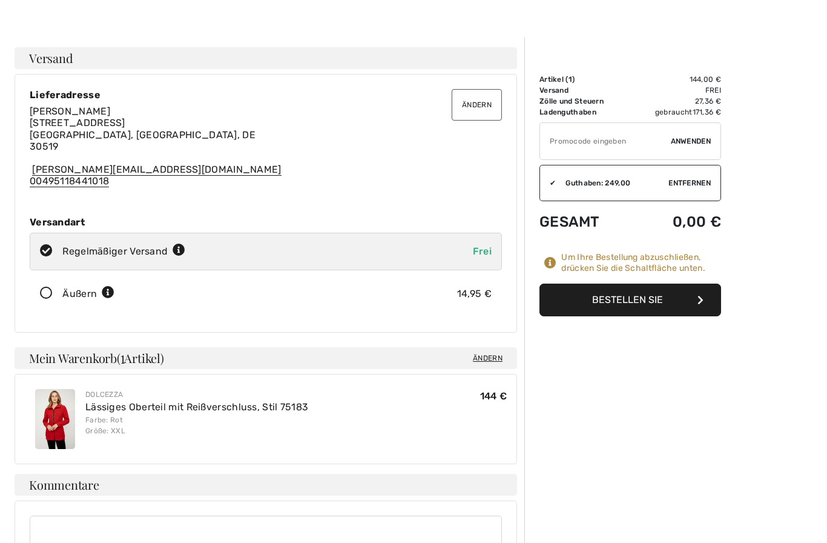
click at [409, 425] on div "Dolcezza Lässiges Oberteil mit Reißverschluss, Stil 75183 Farbe: Rot Größe: XXL…" at bounding box center [266, 418] width 482 height 79
click at [700, 301] on icon "button" at bounding box center [701, 300] width 6 height 10
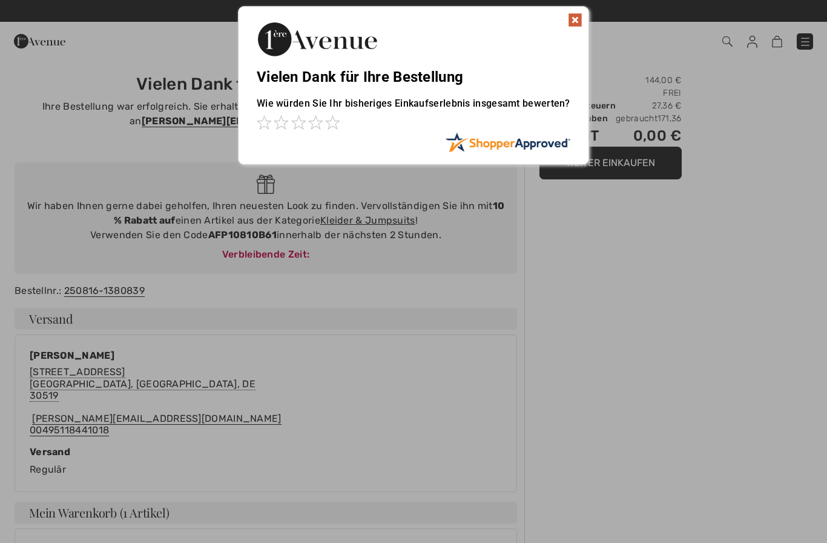
click at [572, 24] on img at bounding box center [575, 20] width 15 height 15
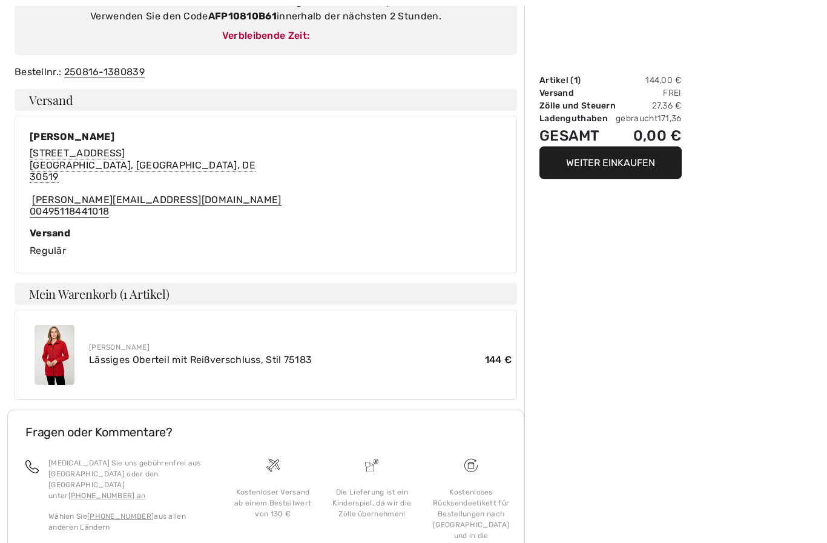
scroll to position [247, 0]
